Goal: Task Accomplishment & Management: Use online tool/utility

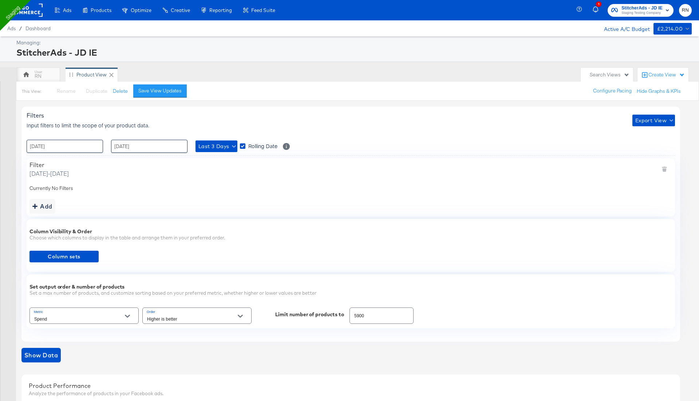
scroll to position [22, 303]
click at [231, 71] on div "RN Product View" at bounding box center [296, 74] width 561 height 15
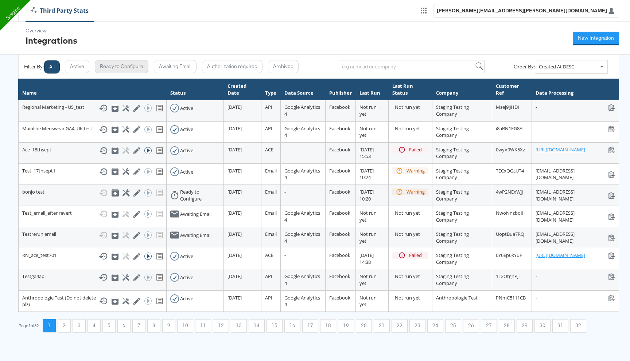
click at [121, 68] on button "Ready to Configure" at bounding box center [122, 66] width 54 height 13
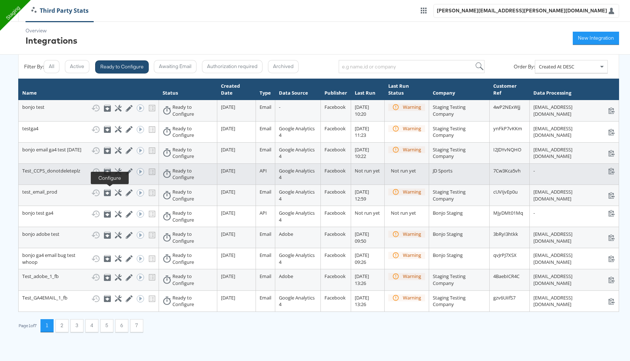
click at [115, 175] on icon at bounding box center [118, 171] width 7 height 7
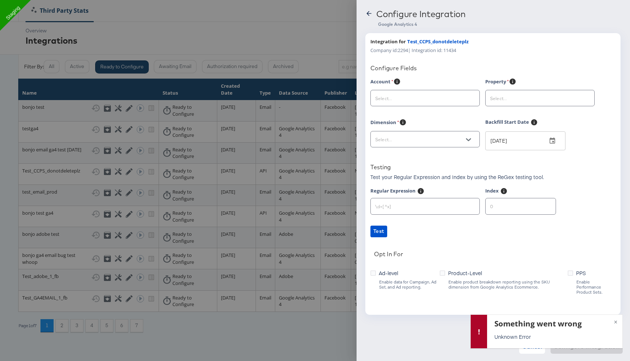
click at [365, 11] on icon at bounding box center [368, 13] width 7 height 7
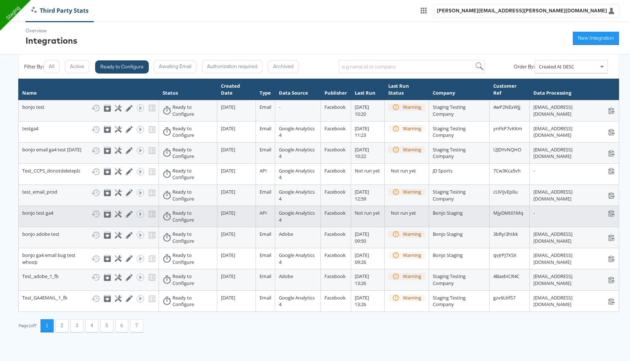
click at [109, 227] on td "bonjo test ga4 Show History Archive Configure Edit Integration Run ACE Workflow…" at bounding box center [89, 216] width 140 height 21
click at [115, 218] on icon at bounding box center [118, 214] width 7 height 7
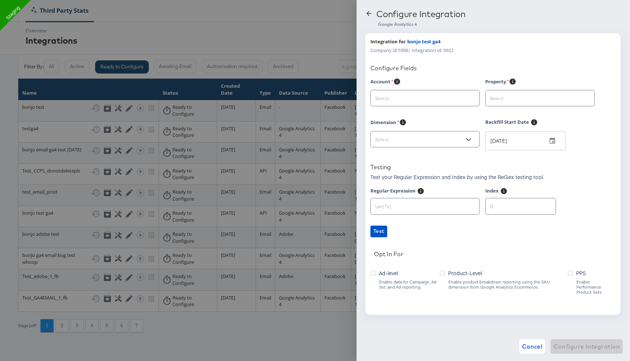
click at [369, 15] on icon at bounding box center [368, 13] width 7 height 7
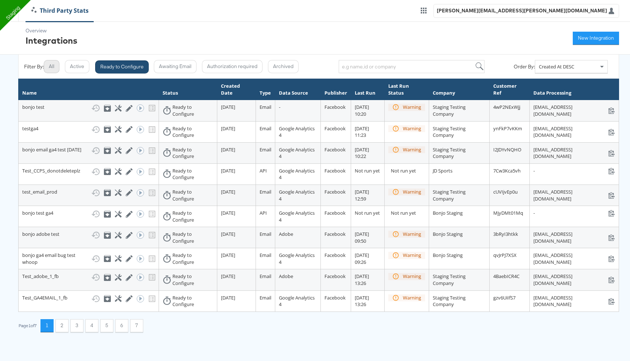
click at [58, 70] on button "All" at bounding box center [52, 66] width 16 height 13
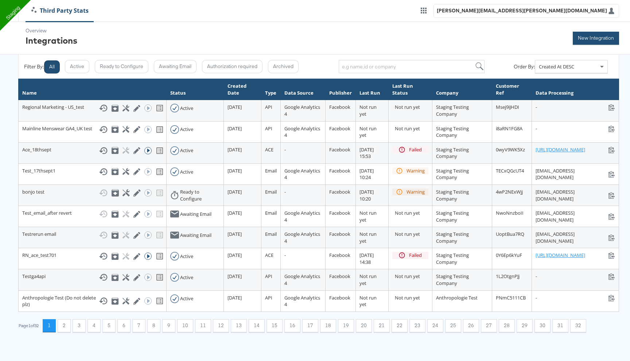
click at [587, 42] on button "New Integration" at bounding box center [595, 38] width 46 height 13
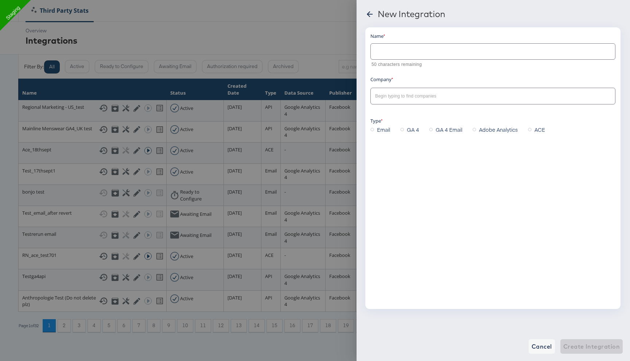
click at [423, 44] on input "text" at bounding box center [492, 49] width 244 height 16
type input "Test_V"
click at [405, 96] on input "text" at bounding box center [486, 96] width 227 height 8
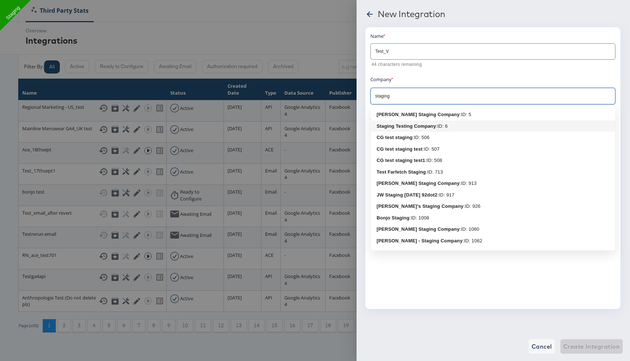
click at [399, 128] on b "Staging Testing Company" at bounding box center [405, 125] width 59 height 5
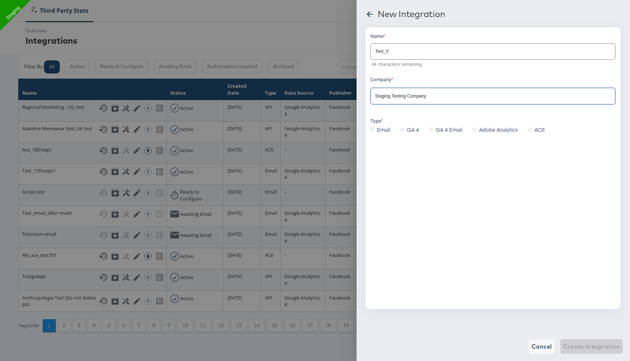
type input "Staging Testing Company"
click at [407, 130] on span "GA 4" at bounding box center [413, 129] width 12 height 7
click at [0, 0] on input "GA 4" at bounding box center [0, 0] width 0 height 0
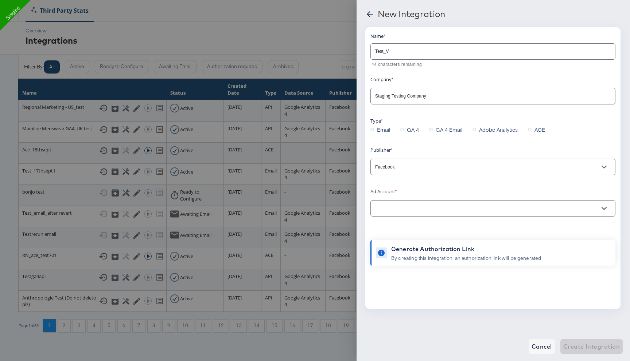
click at [393, 212] on input "text" at bounding box center [486, 209] width 227 height 8
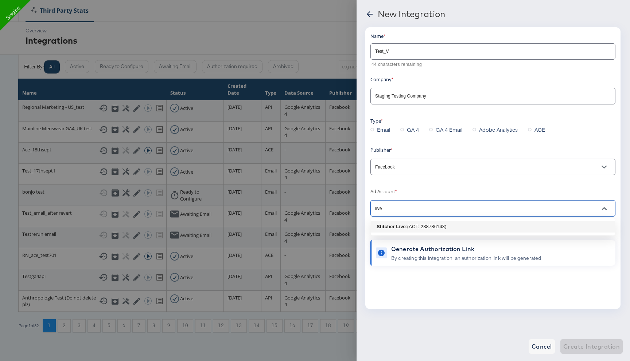
click at [380, 229] on b "Stitcher Live" at bounding box center [390, 226] width 29 height 5
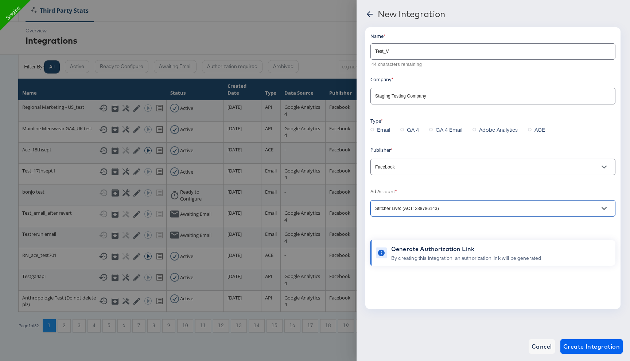
type input "Stitcher Live: (ACT: 238786143)"
click at [581, 352] on span "Create Integration" at bounding box center [591, 347] width 56 height 10
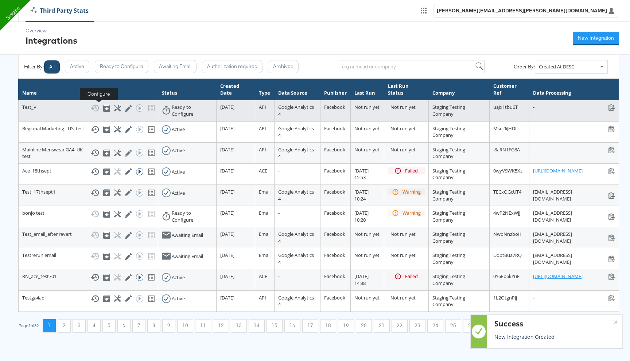
click at [114, 109] on icon at bounding box center [117, 108] width 7 height 7
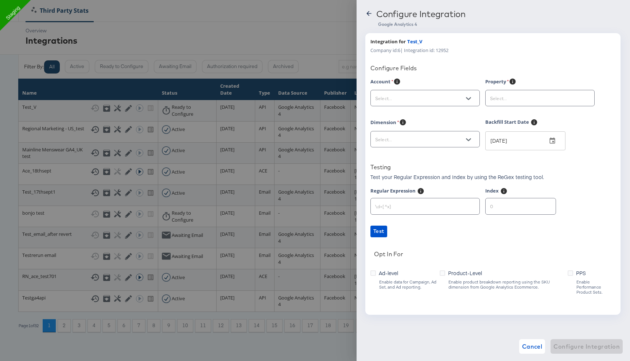
click at [421, 101] on input "text" at bounding box center [418, 98] width 91 height 8
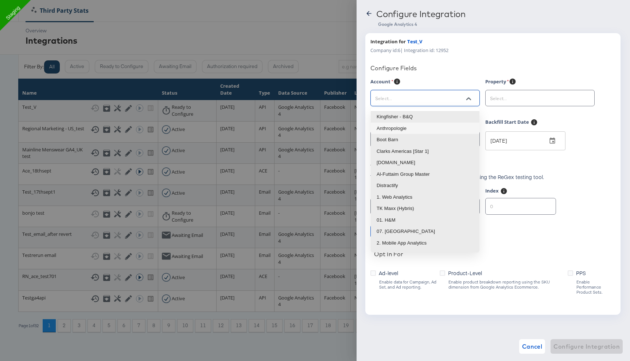
click at [411, 120] on li "Kingfisher - B&Q" at bounding box center [424, 117] width 109 height 12
type input "Kingfisher - B&Q"
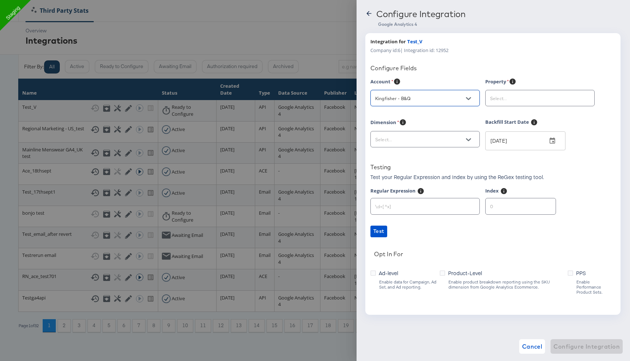
click at [509, 103] on div at bounding box center [539, 98] width 109 height 16
click at [516, 97] on input "text" at bounding box center [533, 98] width 91 height 8
click at [508, 122] on li "B&Q UK | Web & App | Prod" at bounding box center [539, 117] width 109 height 12
type input "B&Q UK | Web & App | Prod"
click at [443, 132] on div at bounding box center [424, 139] width 109 height 16
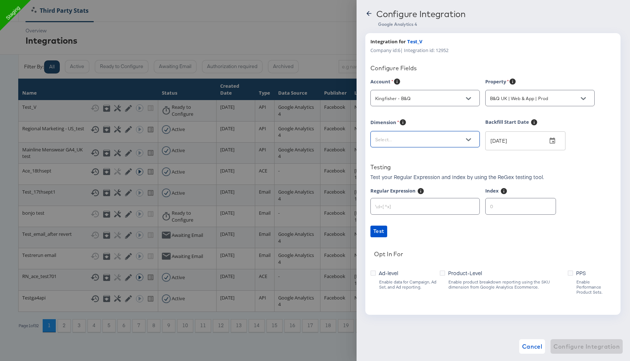
click at [443, 140] on input "text" at bounding box center [418, 140] width 91 height 8
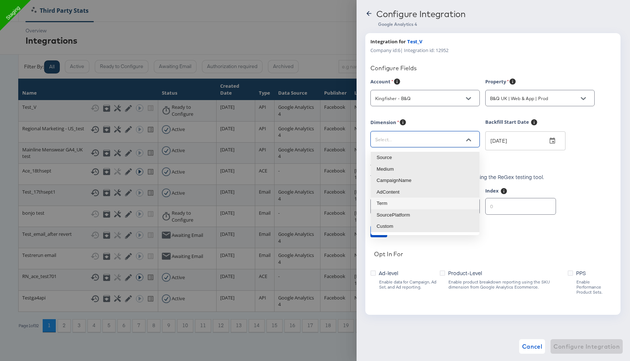
click at [389, 203] on li "Term" at bounding box center [424, 204] width 109 height 12
type input "sessionManualTerm"
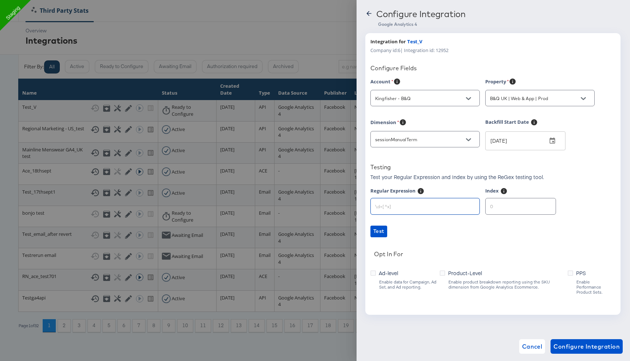
click at [421, 208] on input "text" at bounding box center [424, 204] width 109 height 16
paste input "[^&]*?___(\d+)"
type input "[^&]*?___(\d+)"
drag, startPoint x: 497, startPoint y: 208, endPoint x: 475, endPoint y: 208, distance: 21.9
click at [476, 208] on div "Regular Expression [^&]*?___(\d+) Index" at bounding box center [492, 205] width 245 height 35
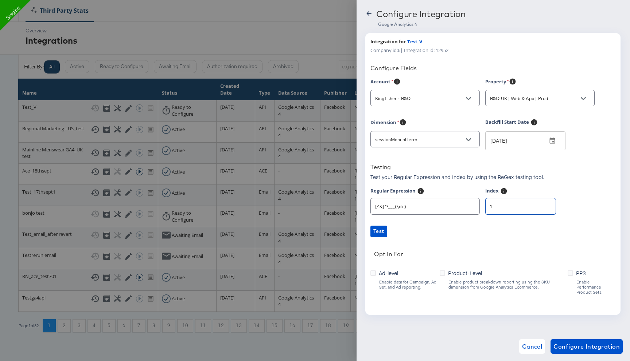
type input "1"
click at [441, 234] on link "Test" at bounding box center [492, 232] width 245 height 12
click at [392, 275] on span "Ad-level" at bounding box center [388, 273] width 19 height 7
click at [0, 0] on input "Ad-level" at bounding box center [0, 0] width 0 height 0
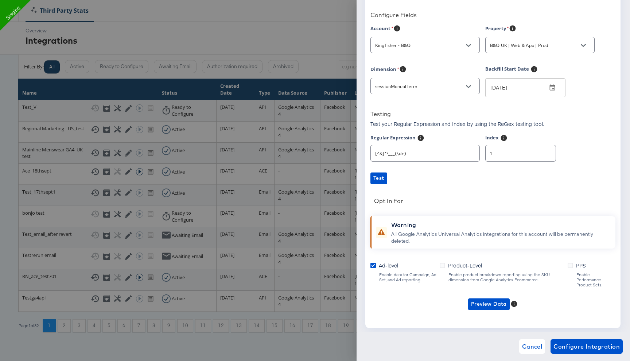
scroll to position [60, 0]
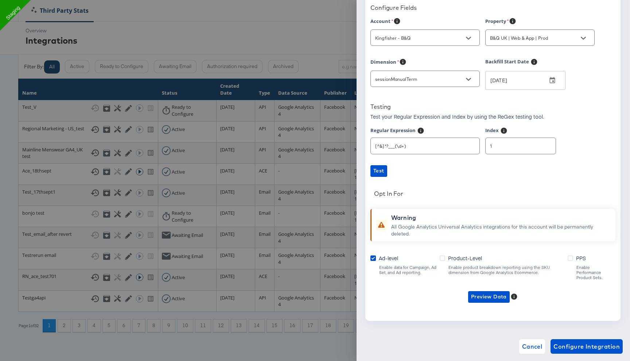
click at [440, 262] on div "Product-Level Enable product breakdown reporting using the SKU dimension from G…" at bounding box center [503, 268] width 128 height 26
click at [445, 260] on icon at bounding box center [441, 258] width 5 height 5
click at [0, 0] on input "Product-Level" at bounding box center [0, 0] width 0 height 0
click at [482, 293] on span "Preview Data" at bounding box center [486, 297] width 36 height 9
click at [481, 302] on li "Ad-level GA4 Data" at bounding box center [497, 307] width 71 height 12
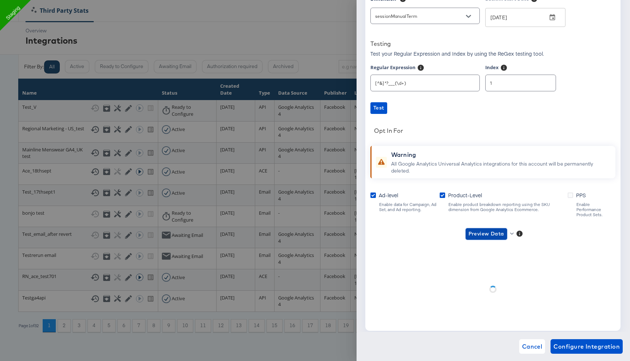
scroll to position [133, 0]
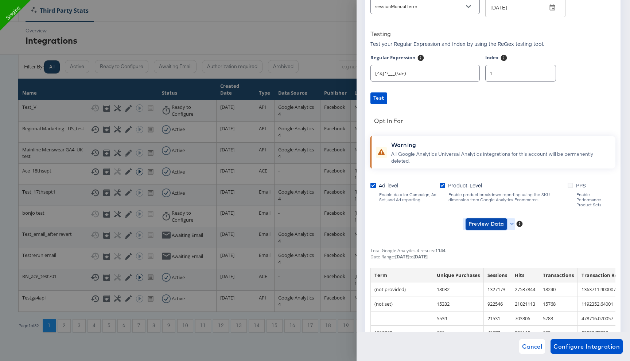
click at [481, 220] on span "Preview Data" at bounding box center [486, 224] width 36 height 9
click at [485, 245] on li "Product-level GA4 Data" at bounding box center [497, 246] width 71 height 12
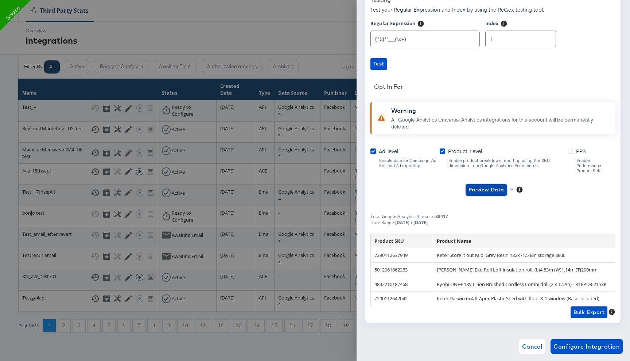
scroll to position [170, 0]
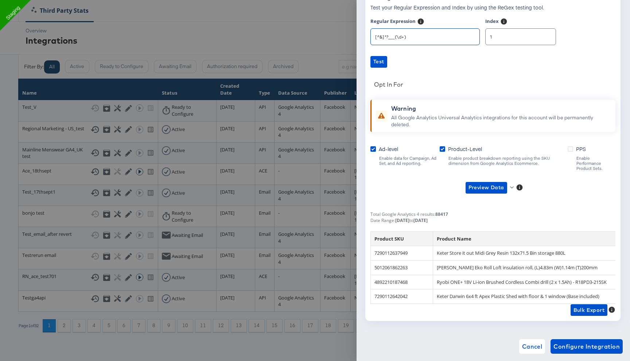
drag, startPoint x: 407, startPoint y: 38, endPoint x: 356, endPoint y: 39, distance: 50.7
click at [356, 39] on div "Configure Integration Google Analytics 4 Integration for Test_V Company id: 6 |…" at bounding box center [315, 180] width 630 height 361
click at [490, 34] on input "1" at bounding box center [520, 34] width 70 height 16
type input "0"
click at [487, 185] on span "Preview Data" at bounding box center [486, 187] width 36 height 9
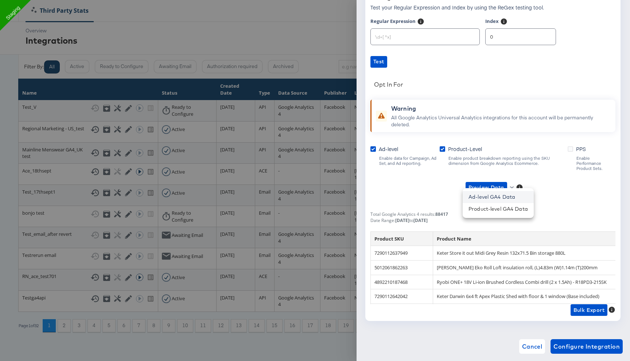
click at [481, 199] on li "Ad-level GA4 Data" at bounding box center [497, 197] width 71 height 12
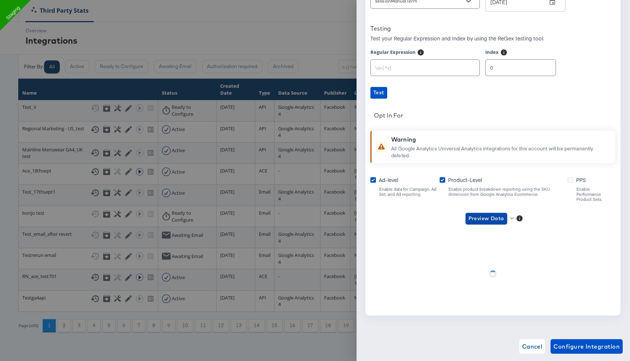
scroll to position [133, 0]
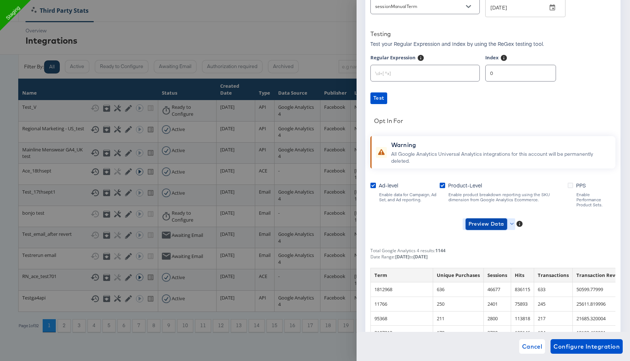
click at [482, 220] on span "Preview Data" at bounding box center [486, 224] width 36 height 9
click at [486, 244] on li "Product-level GA4 Data" at bounding box center [497, 246] width 71 height 12
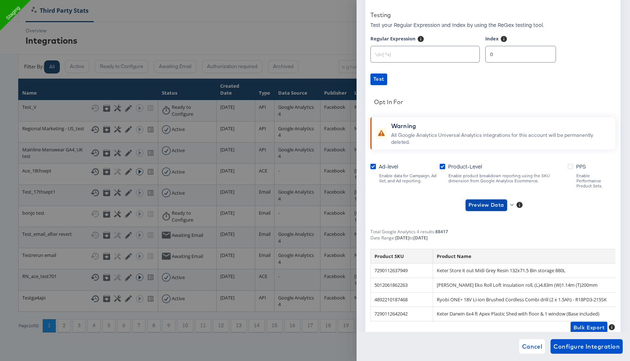
scroll to position [170, 0]
